Goal: Navigation & Orientation: Find specific page/section

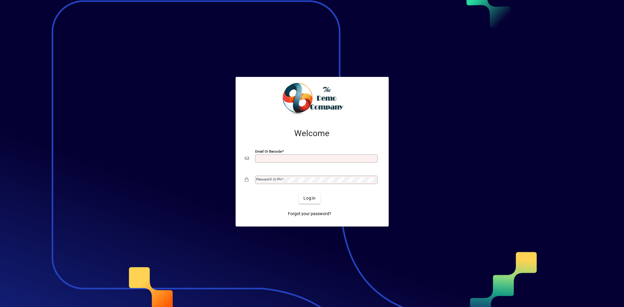
click at [275, 160] on input "Email or Barcode" at bounding box center [317, 158] width 121 height 5
type input "**********"
click at [280, 181] on mat-label "Password or Pin" at bounding box center [270, 179] width 26 height 4
click at [309, 197] on span "Login" at bounding box center [309, 198] width 12 height 6
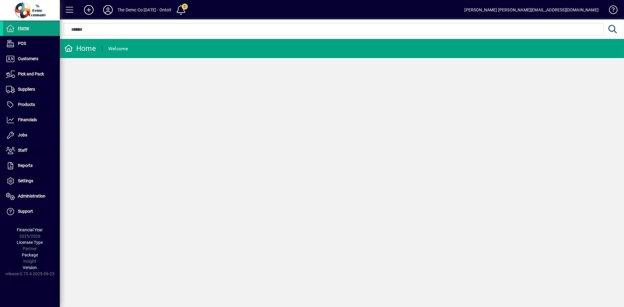
click at [106, 11] on icon at bounding box center [108, 10] width 12 height 10
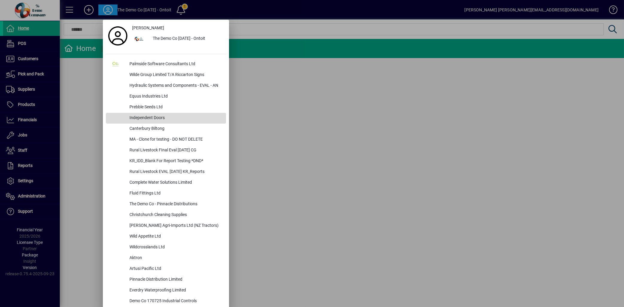
click at [151, 119] on div "Independent Doors" at bounding box center [175, 118] width 101 height 11
